Goal: Task Accomplishment & Management: Complete application form

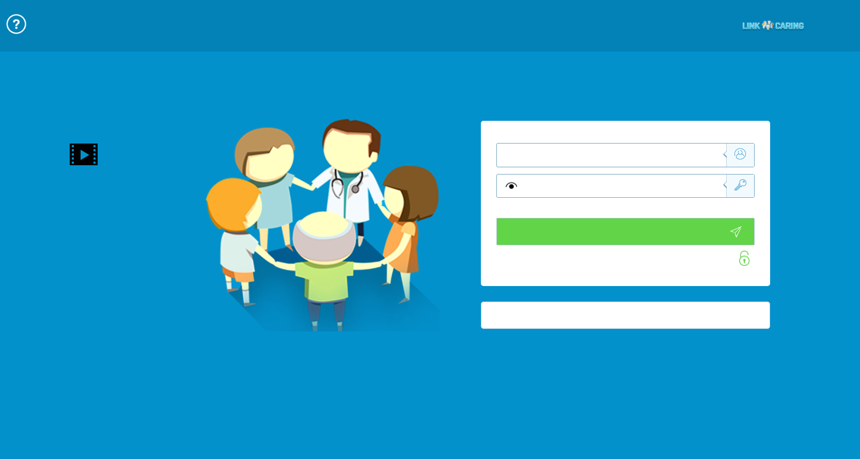
type input "התחבר עכשיו"
type input "עדיין לא? [PERSON_NAME] חשבון!"
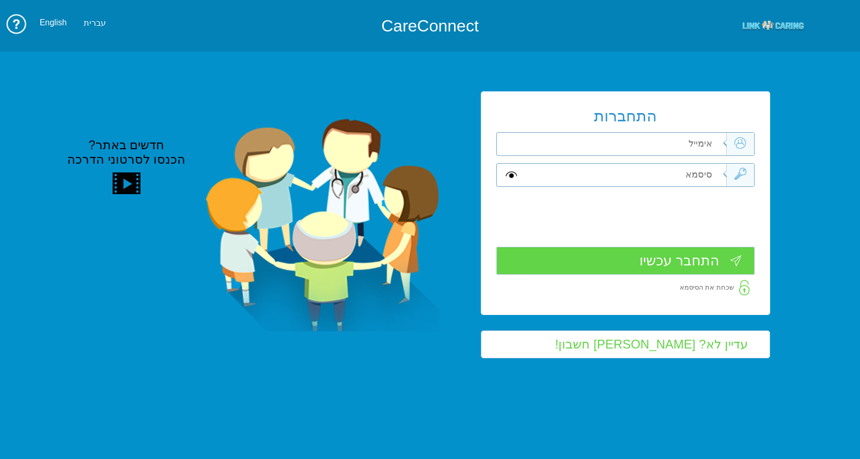
click at [694, 145] on input "text" at bounding box center [623, 144] width 203 height 23
type input "[EMAIL_ADDRESS][DOMAIN_NAME]"
click at [689, 174] on input "text" at bounding box center [623, 175] width 203 height 23
type input "S"
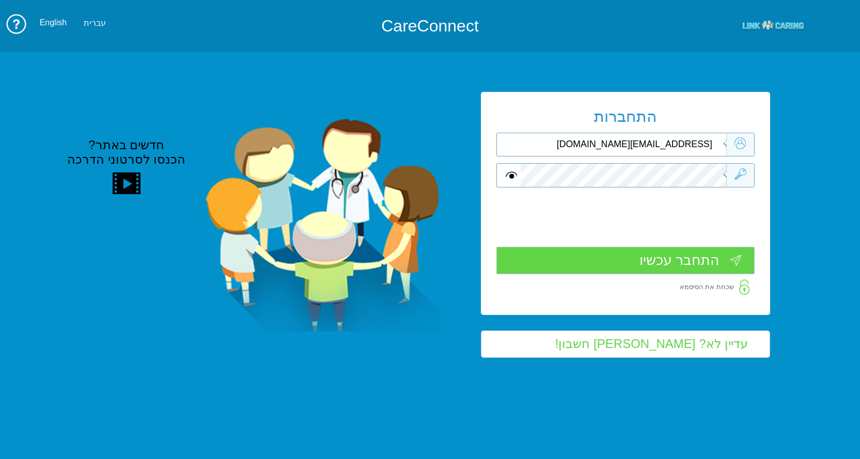
click at [693, 260] on input "התחבר עכשיו" at bounding box center [625, 260] width 258 height 27
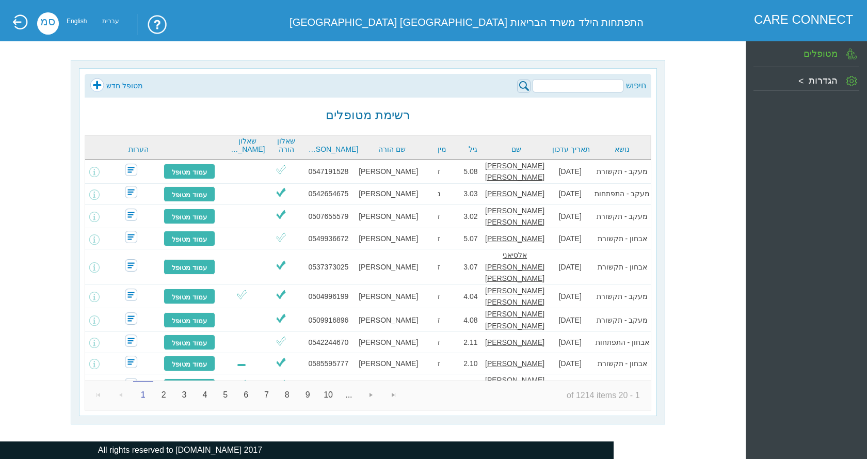
click at [119, 81] on link "מטופל חדש" at bounding box center [116, 85] width 53 height 15
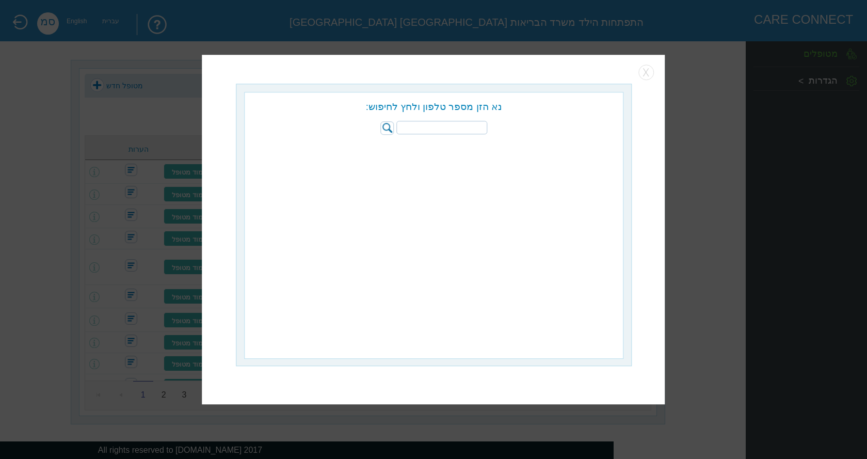
paste input "054-9801839"
type input "054-9801839"
click at [385, 121] on img at bounding box center [387, 127] width 13 height 13
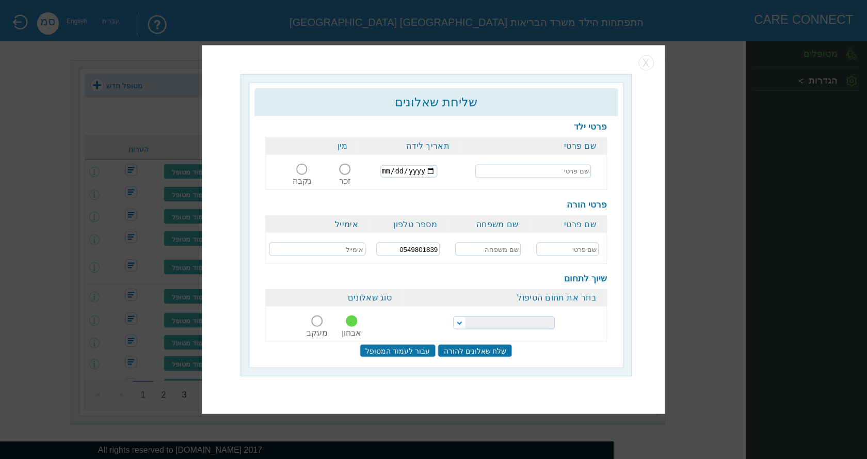
click at [564, 171] on input "text" at bounding box center [533, 170] width 116 height 13
type input "t"
type input "אקאלו ידידיה"
type input "2023-06-11"
click at [346, 168] on span at bounding box center [345, 169] width 11 height 11
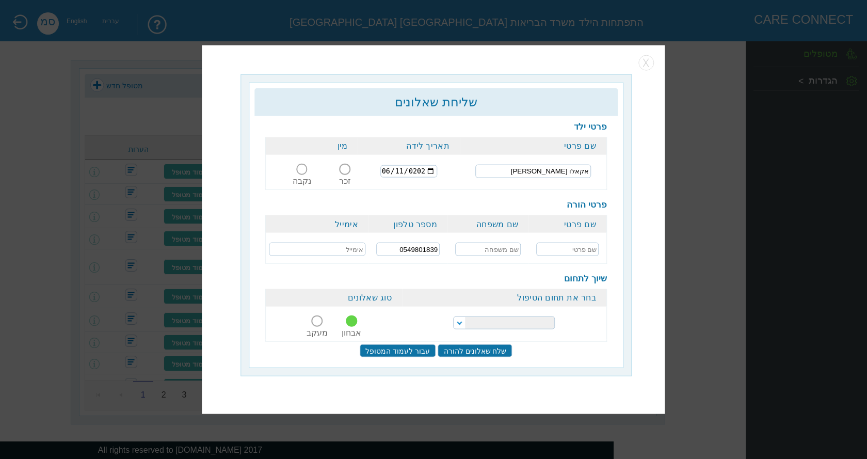
click at [346, 175] on input "זכר" at bounding box center [345, 175] width 19 height 0
click at [586, 249] on input "text" at bounding box center [567, 249] width 63 height 13
type input "וורקו"
type input "אקאלו"
paste input "workude@gmail.com"
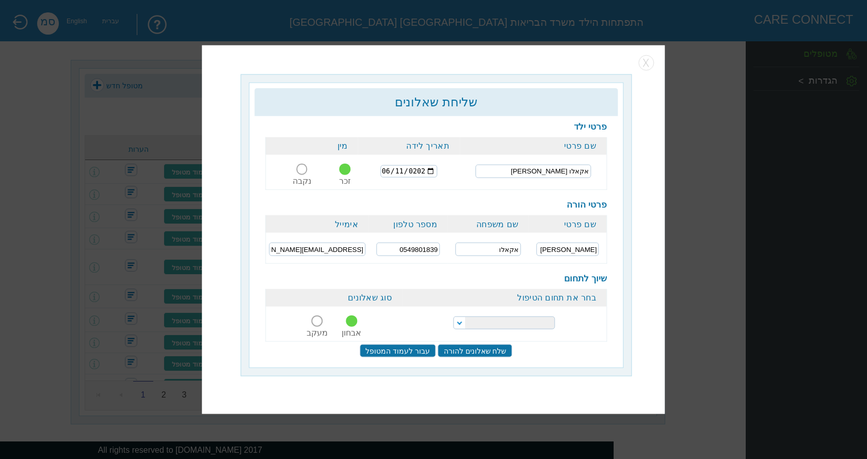
type input "workude@gmail.com"
click at [524, 316] on select "הפרעות קשב וריכוז התפתחות הילד התפתחות ותקשורת" at bounding box center [504, 322] width 102 height 13
select select "20"
click at [453, 316] on select "הפרעות קשב וריכוז התפתחות הילד התפתחות ותקשורת" at bounding box center [504, 322] width 102 height 13
click at [469, 350] on input "שלח שאלונים להורה" at bounding box center [475, 350] width 74 height 13
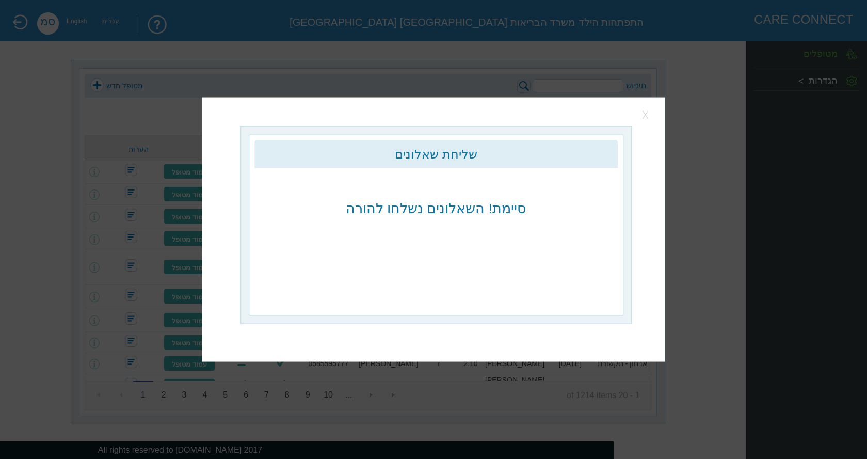
click at [647, 111] on button "button" at bounding box center [646, 114] width 15 height 15
